Goal: Task Accomplishment & Management: Use online tool/utility

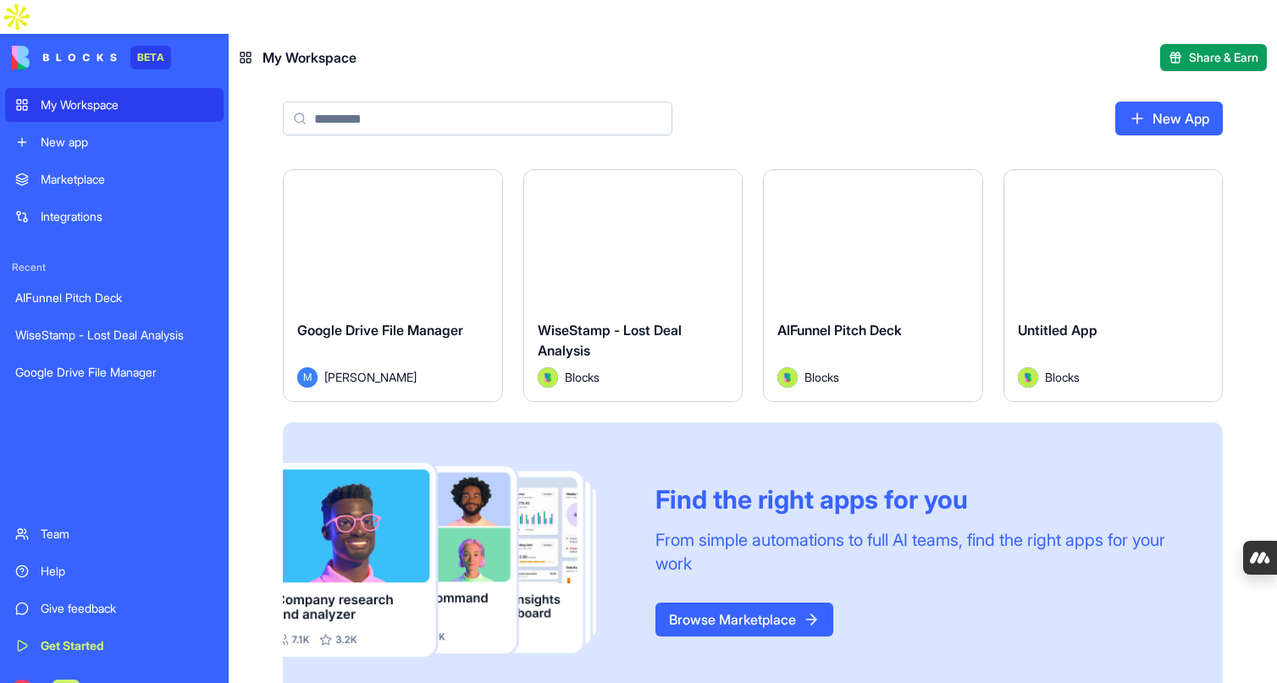
click at [122, 327] on div "WiseStamp - Lost Deal Analysis" at bounding box center [114, 335] width 198 height 17
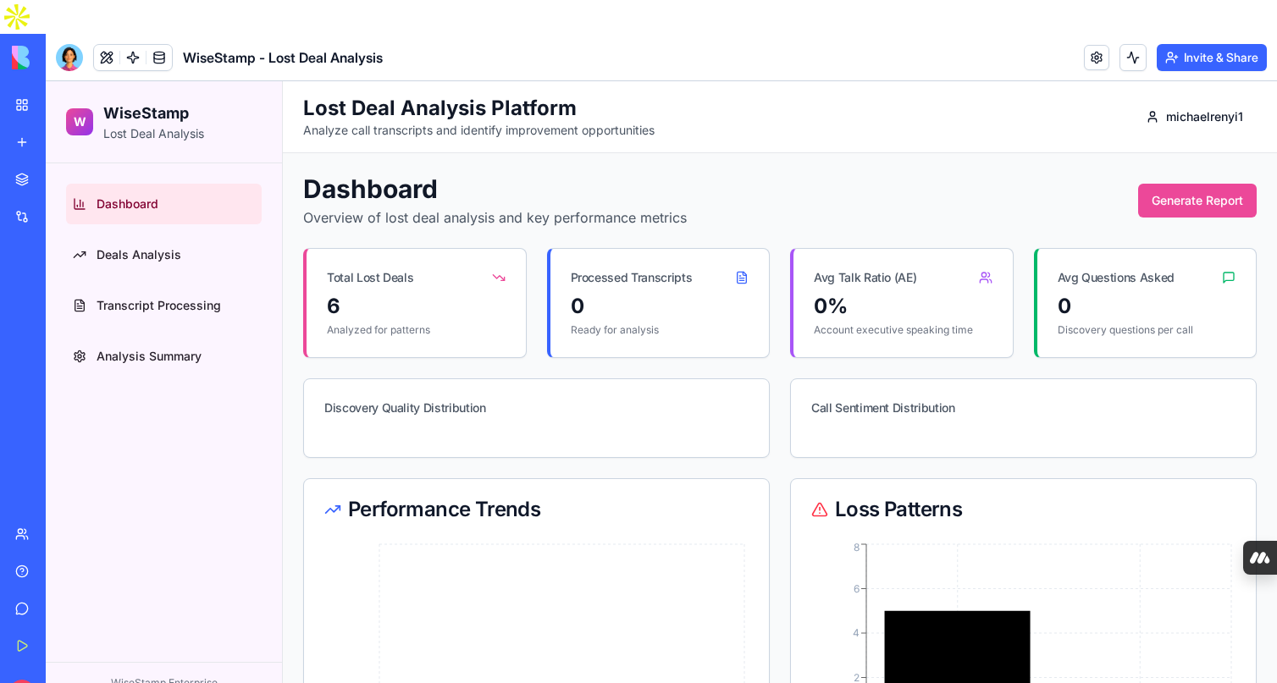
click at [63, 327] on div "WiseStamp - Lost Deal Analysis" at bounding box center [38, 335] width 47 height 17
click at [131, 45] on link at bounding box center [132, 57] width 25 height 25
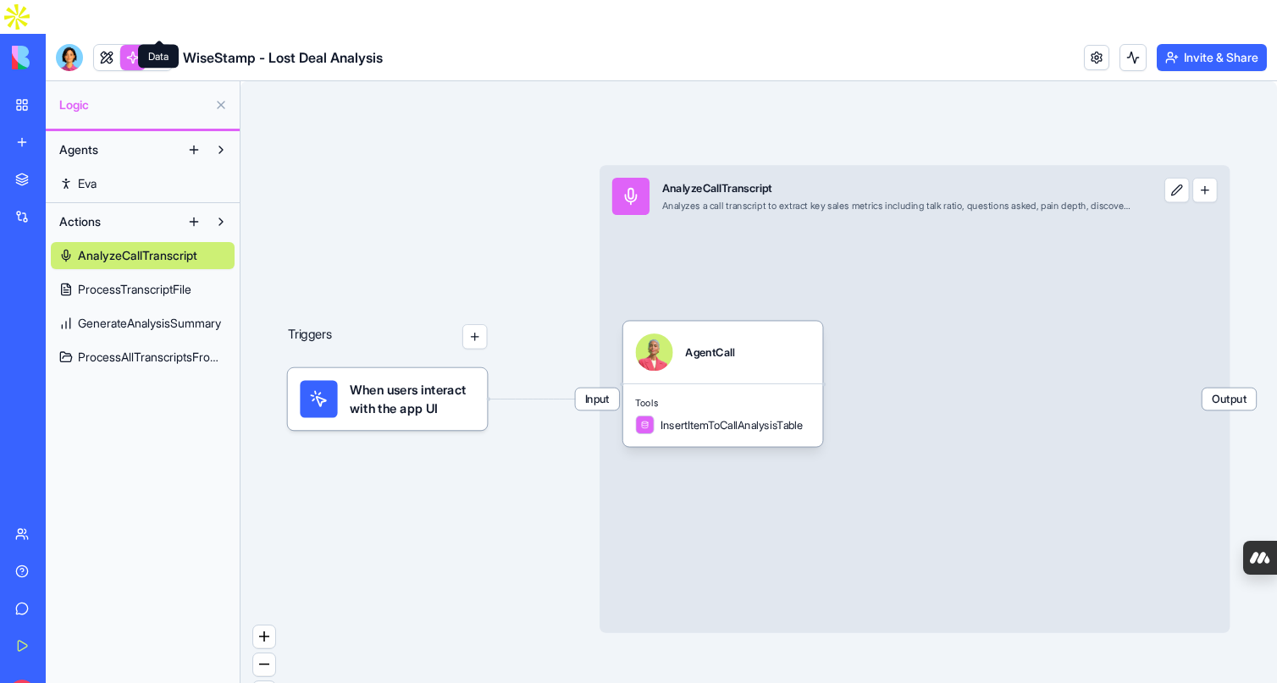
click at [160, 45] on link at bounding box center [158, 57] width 25 height 25
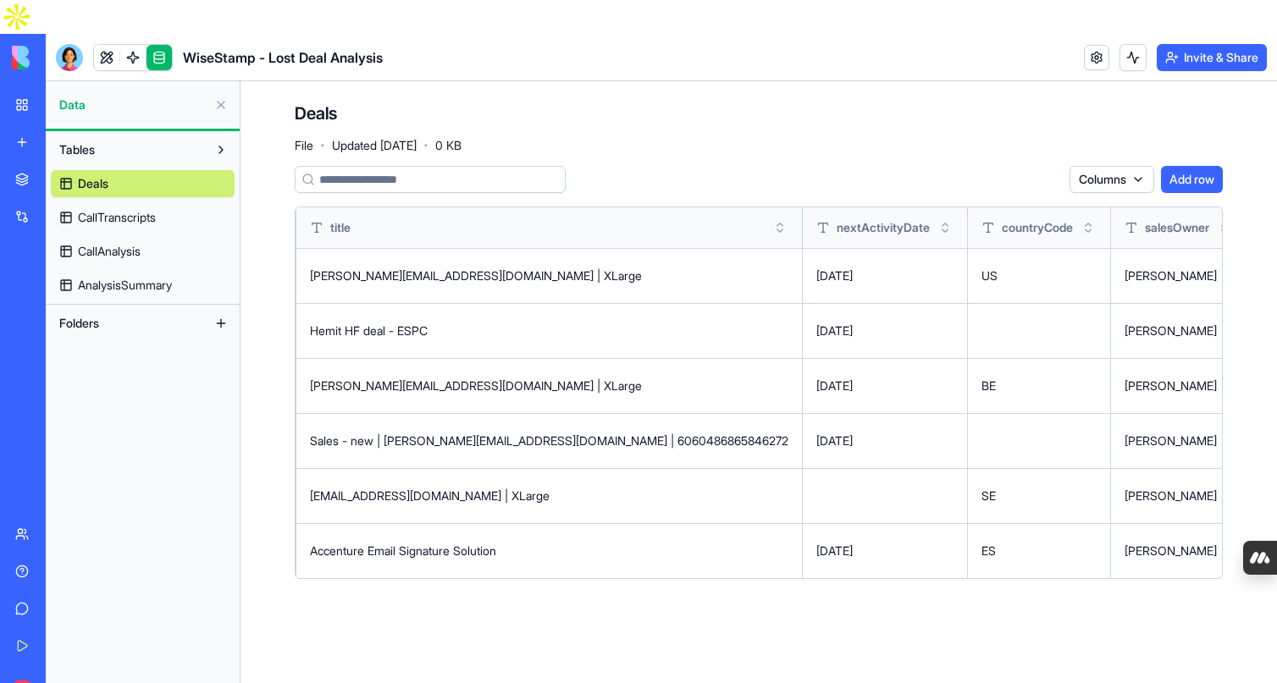
scroll to position [0, 51]
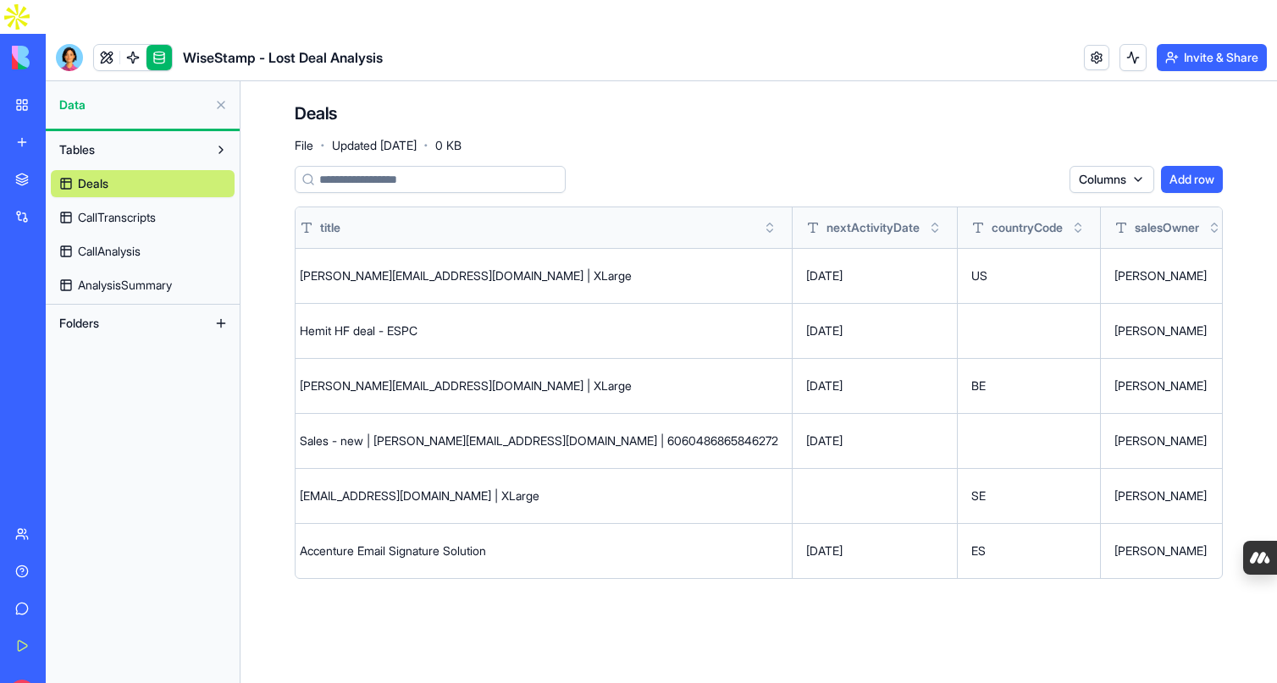
click at [495, 323] on div "Hemit HF deal - ESPC" at bounding box center [539, 331] width 478 height 17
click at [446, 268] on div "[PERSON_NAME][EMAIL_ADDRESS][DOMAIN_NAME] | XLarge" at bounding box center [539, 276] width 478 height 17
click at [454, 268] on div "[PERSON_NAME][EMAIL_ADDRESS][DOMAIN_NAME] | XLarge" at bounding box center [539, 276] width 478 height 17
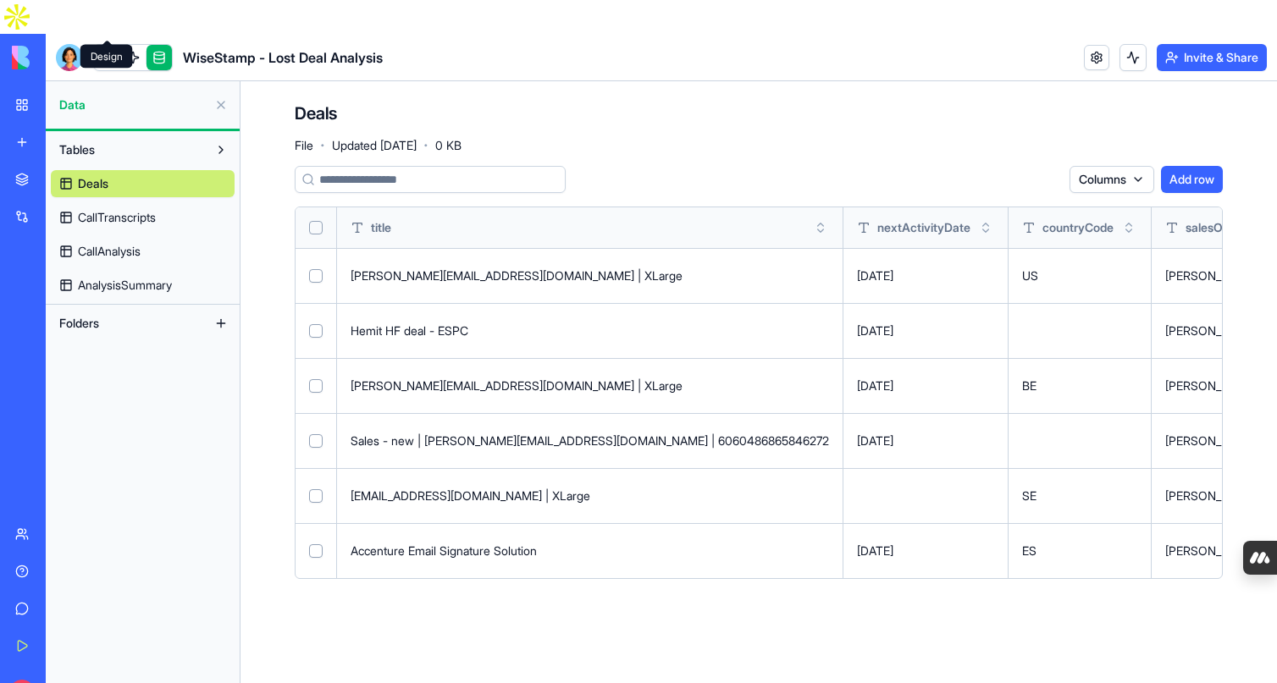
click at [110, 45] on link at bounding box center [106, 57] width 25 height 25
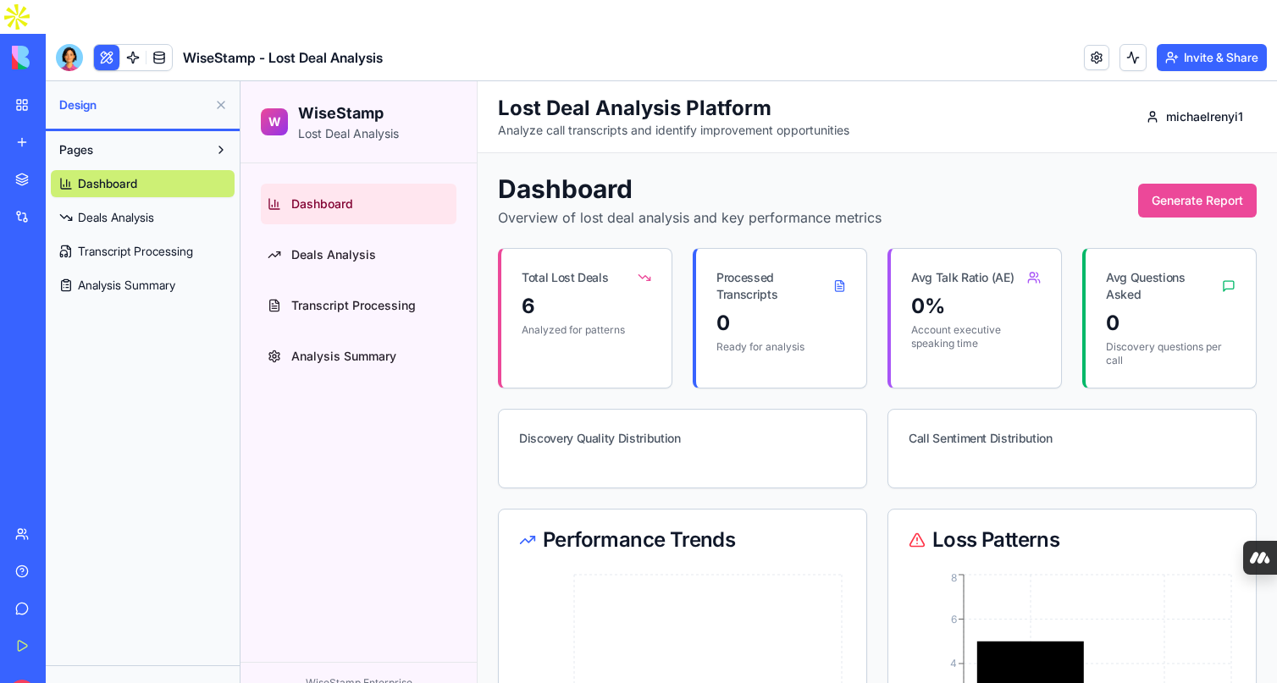
click at [30, 88] on link "My Workspace" at bounding box center [39, 105] width 68 height 34
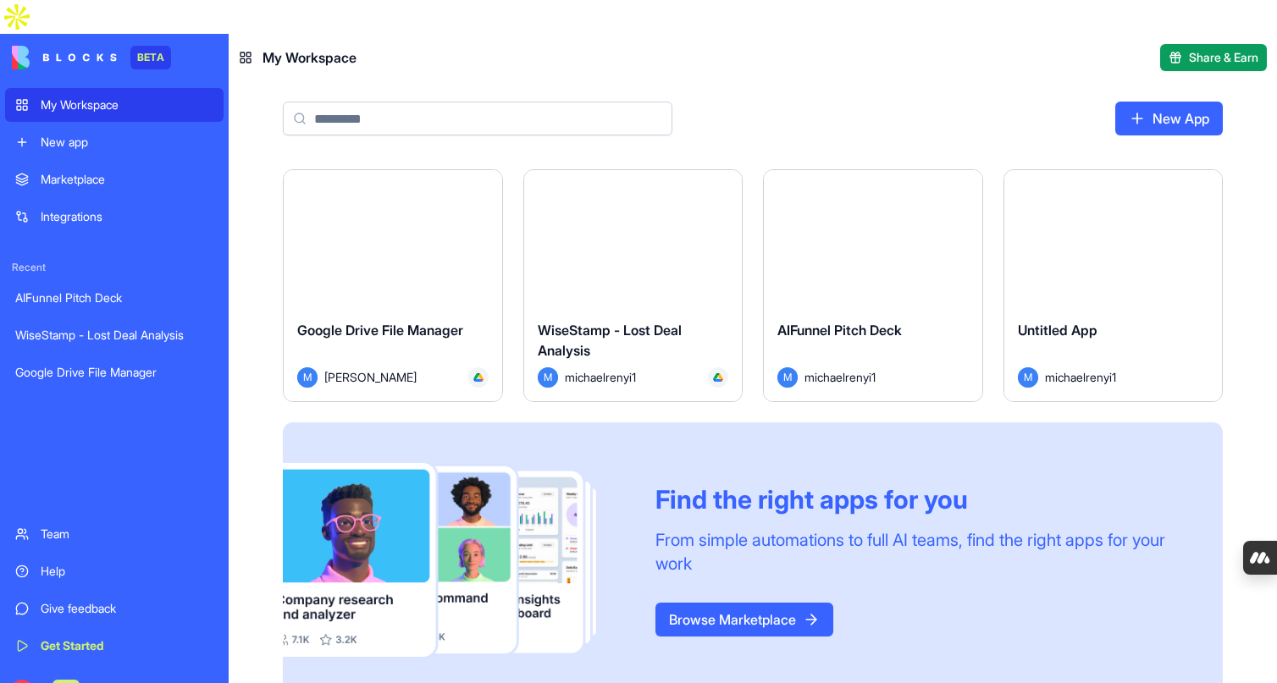
click at [99, 318] on link "WiseStamp - Lost Deal Analysis" at bounding box center [114, 335] width 218 height 34
